Goal: Transaction & Acquisition: Purchase product/service

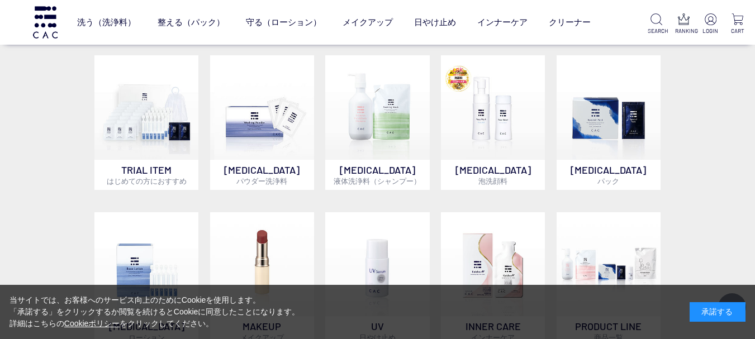
scroll to position [838, 0]
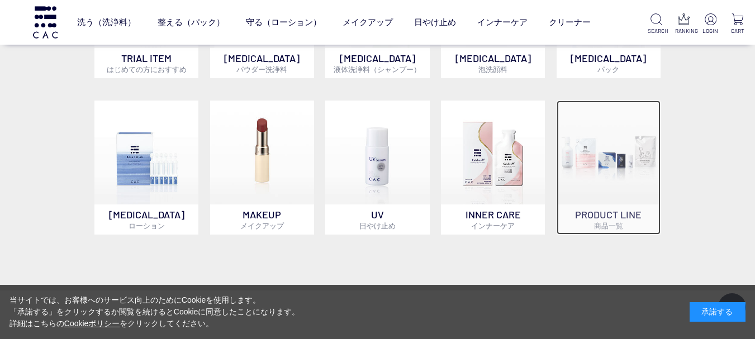
click at [603, 196] on img at bounding box center [609, 153] width 104 height 104
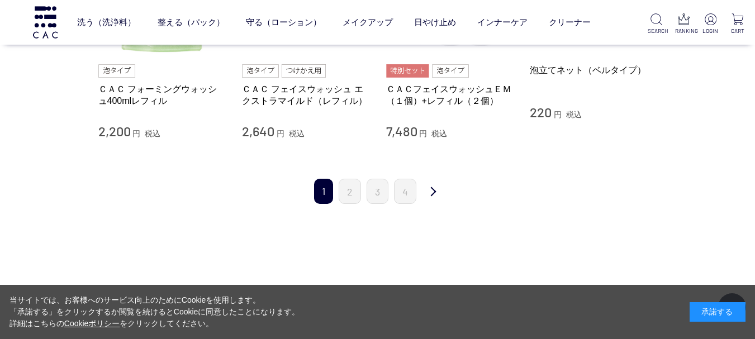
scroll to position [1286, 0]
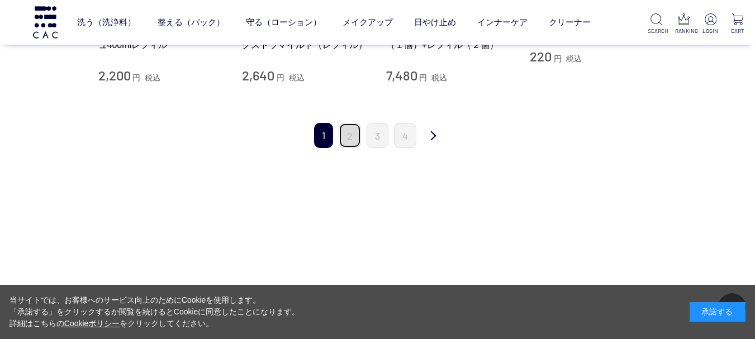
click at [348, 142] on link "2" at bounding box center [350, 135] width 22 height 25
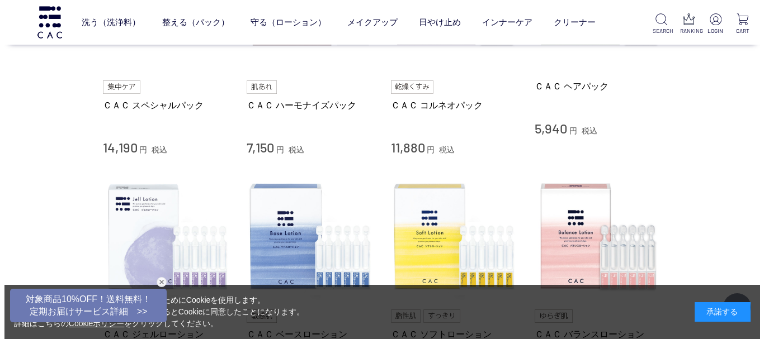
scroll to position [671, 0]
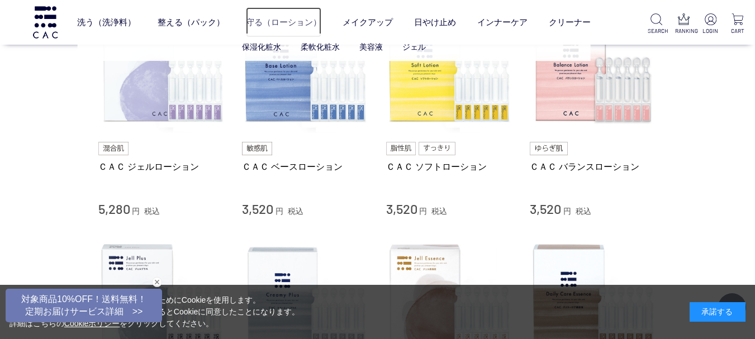
click at [257, 26] on link "守る（ローション）" at bounding box center [283, 22] width 75 height 30
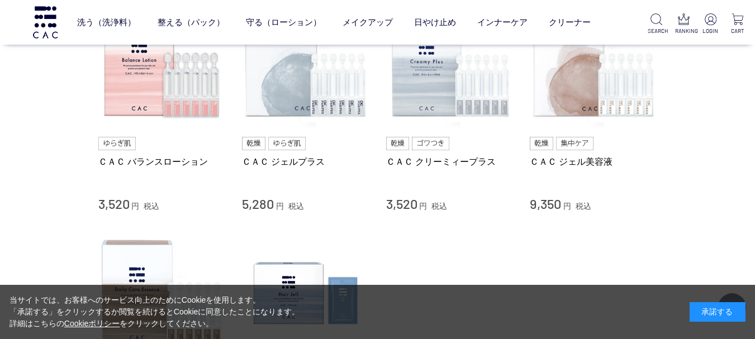
scroll to position [447, 0]
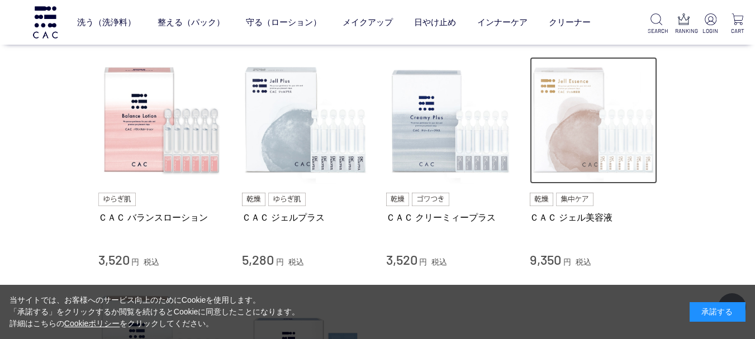
click at [557, 146] on img at bounding box center [593, 120] width 127 height 127
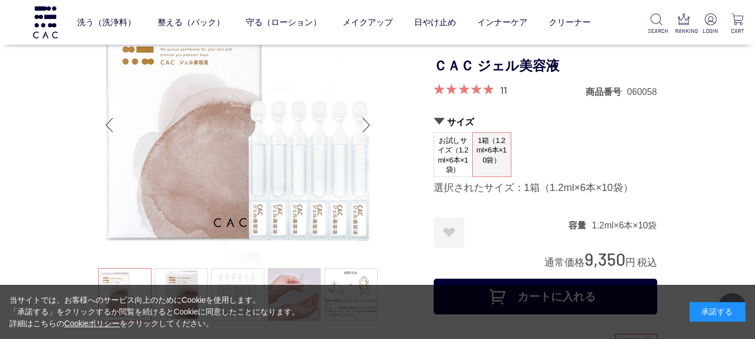
scroll to position [224, 0]
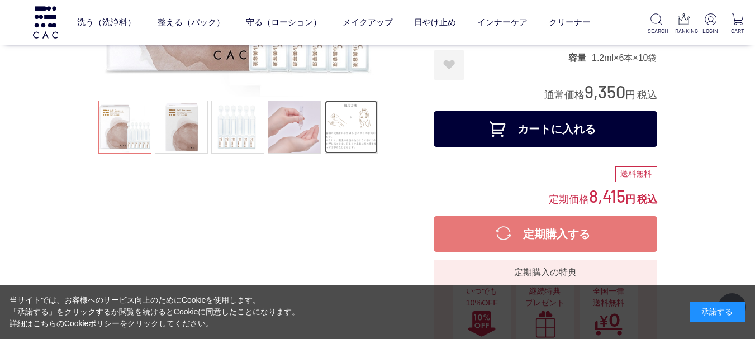
click at [370, 138] on link at bounding box center [351, 127] width 53 height 53
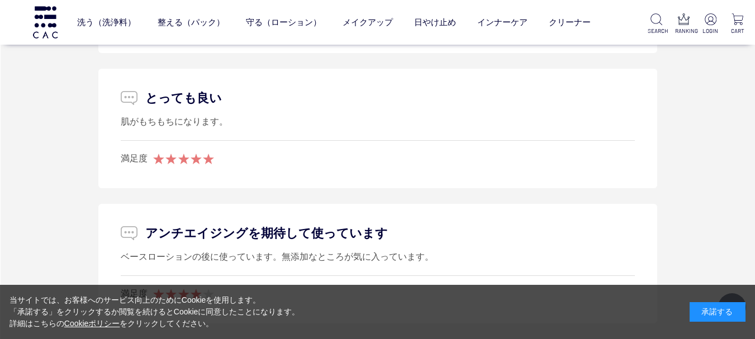
scroll to position [7155, 0]
